Goal: Task Accomplishment & Management: Use online tool/utility

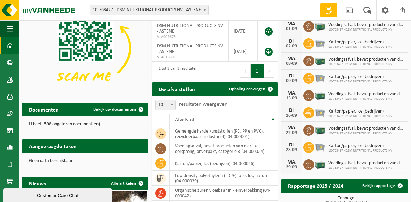
scroll to position [68, 0]
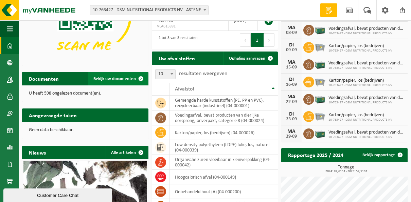
click at [115, 77] on span "Bekijk uw documenten" at bounding box center [114, 79] width 42 height 4
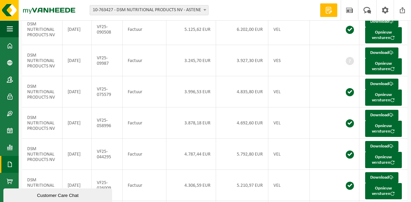
scroll to position [136, 0]
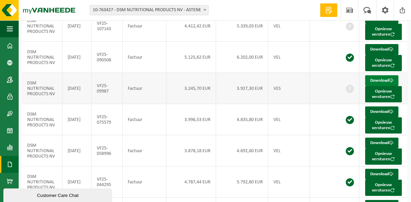
click at [374, 80] on link "Download" at bounding box center [381, 80] width 33 height 11
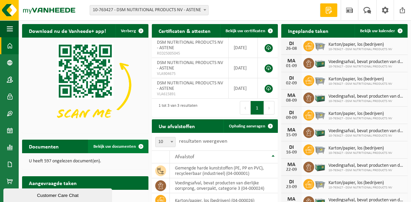
click at [117, 145] on span "Bekijk uw documenten" at bounding box center [114, 147] width 42 height 4
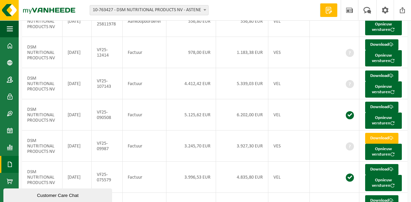
scroll to position [102, 0]
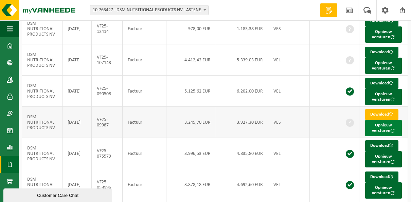
click at [376, 128] on button "Opnieuw versturen" at bounding box center [383, 128] width 37 height 16
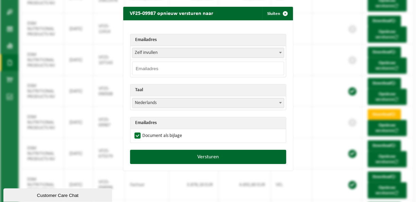
click at [260, 50] on span "Zelf invullen" at bounding box center [207, 53] width 151 height 10
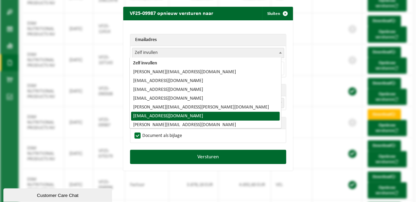
select select "[EMAIL_ADDRESS][DOMAIN_NAME]"
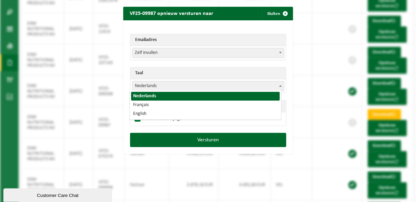
click at [244, 87] on span "Nederlands" at bounding box center [207, 87] width 151 height 10
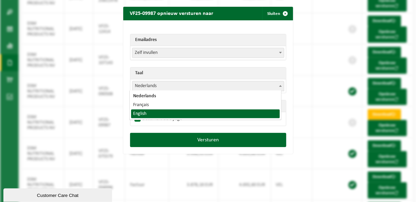
select select "en"
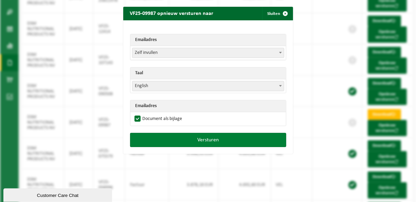
click at [184, 141] on button "Versturen" at bounding box center [208, 140] width 156 height 14
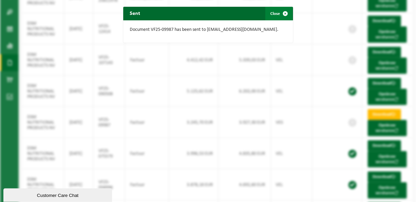
click at [273, 14] on button "Close" at bounding box center [278, 14] width 27 height 14
